Goal: Information Seeking & Learning: Check status

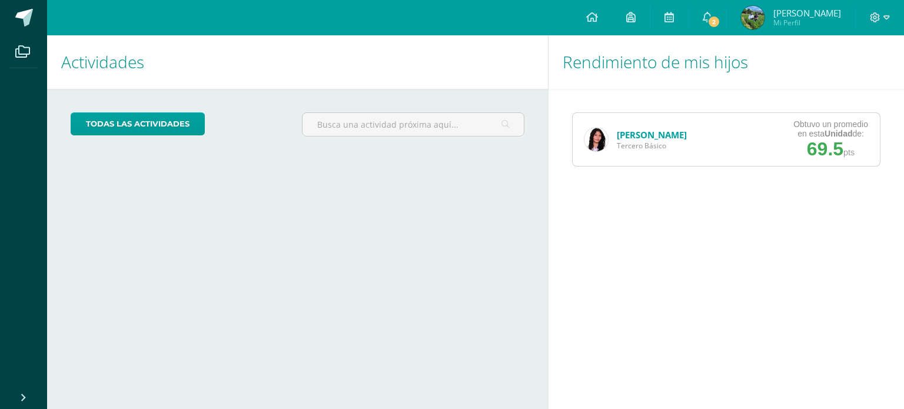
click at [650, 134] on link "[PERSON_NAME]" at bounding box center [652, 135] width 70 height 12
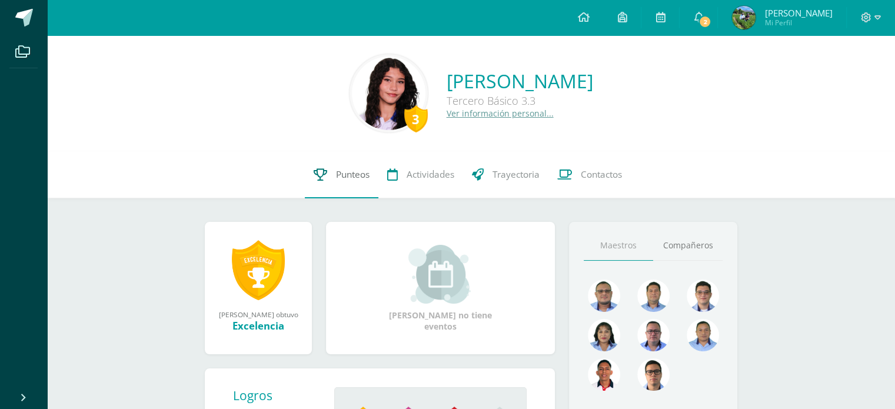
click at [354, 175] on span "Punteos" at bounding box center [353, 174] width 34 height 12
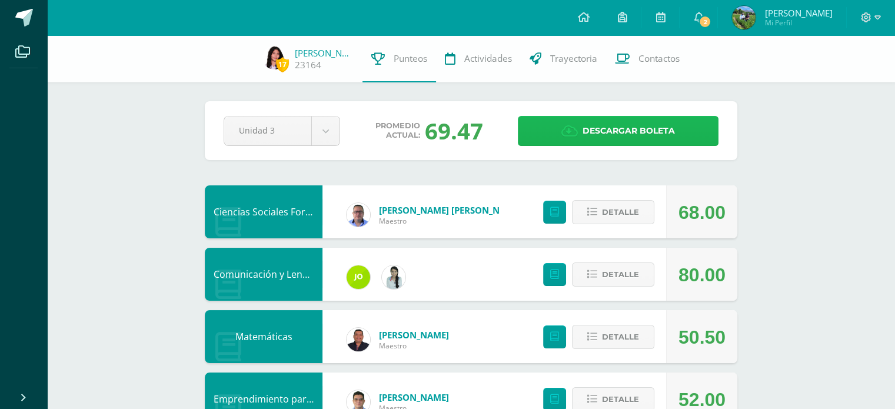
click at [626, 127] on span "Descargar boleta" at bounding box center [629, 131] width 92 height 29
